Goal: Find specific page/section: Find specific page/section

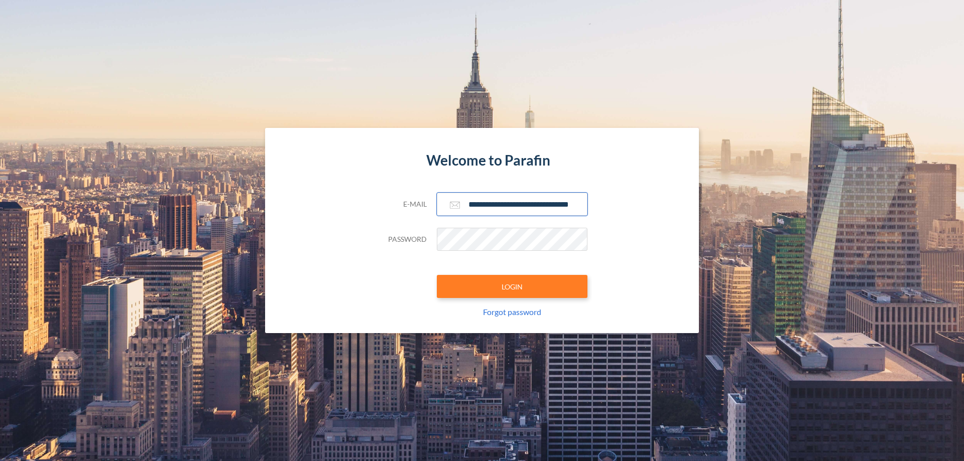
scroll to position [0, 16]
type input "**********"
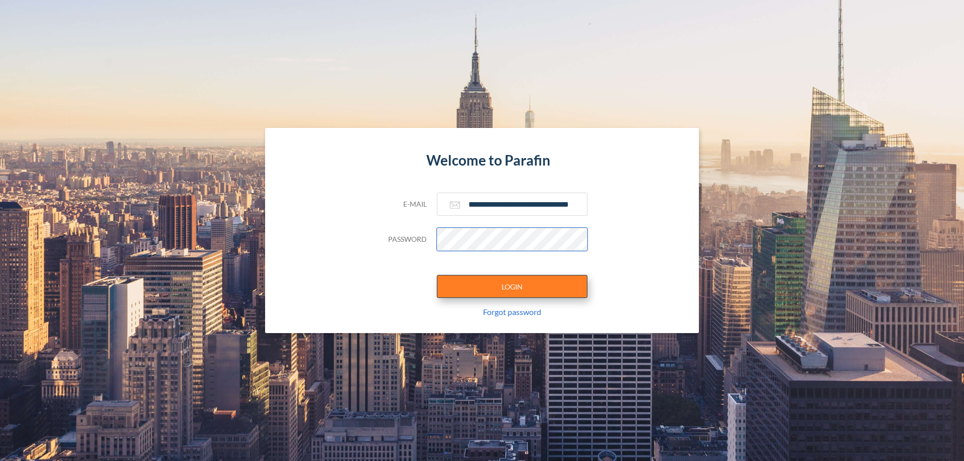
scroll to position [0, 0]
click at [512, 287] on button "LOGIN" at bounding box center [512, 286] width 151 height 23
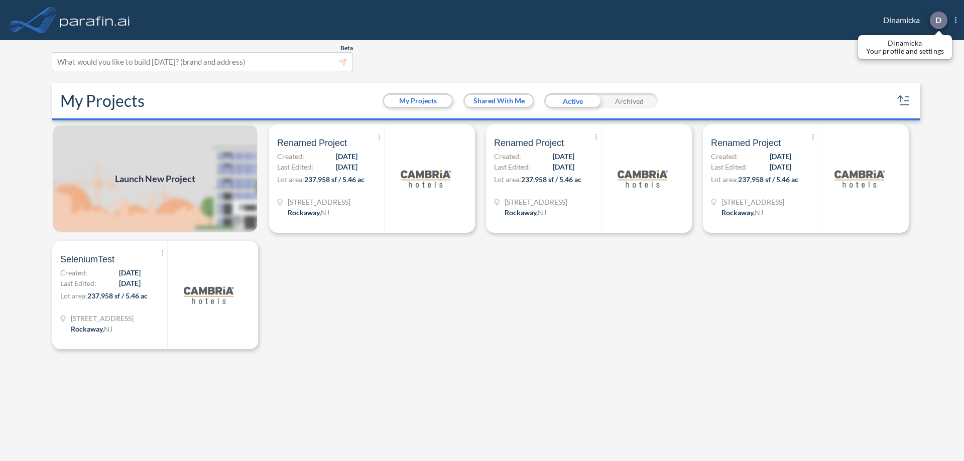
click at [938, 20] on p "D" at bounding box center [938, 20] width 6 height 9
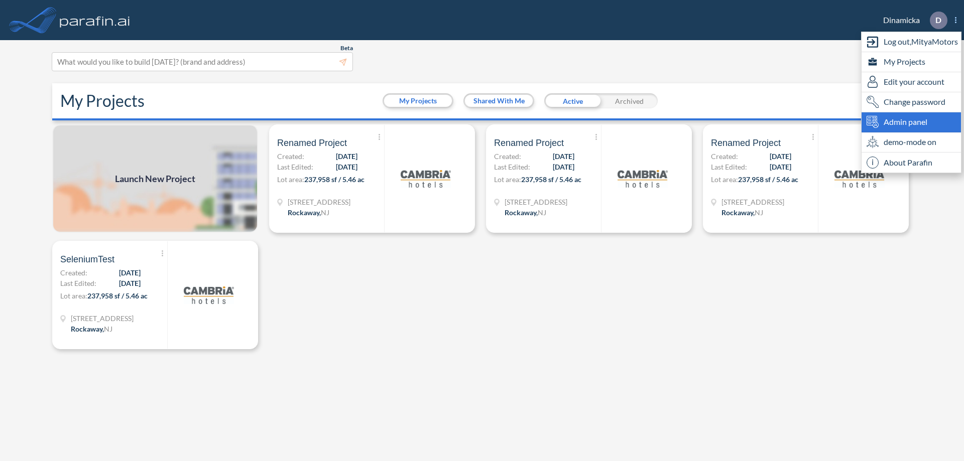
click at [911, 122] on span "Admin panel" at bounding box center [905, 122] width 44 height 12
